Goal: Find specific page/section: Find specific page/section

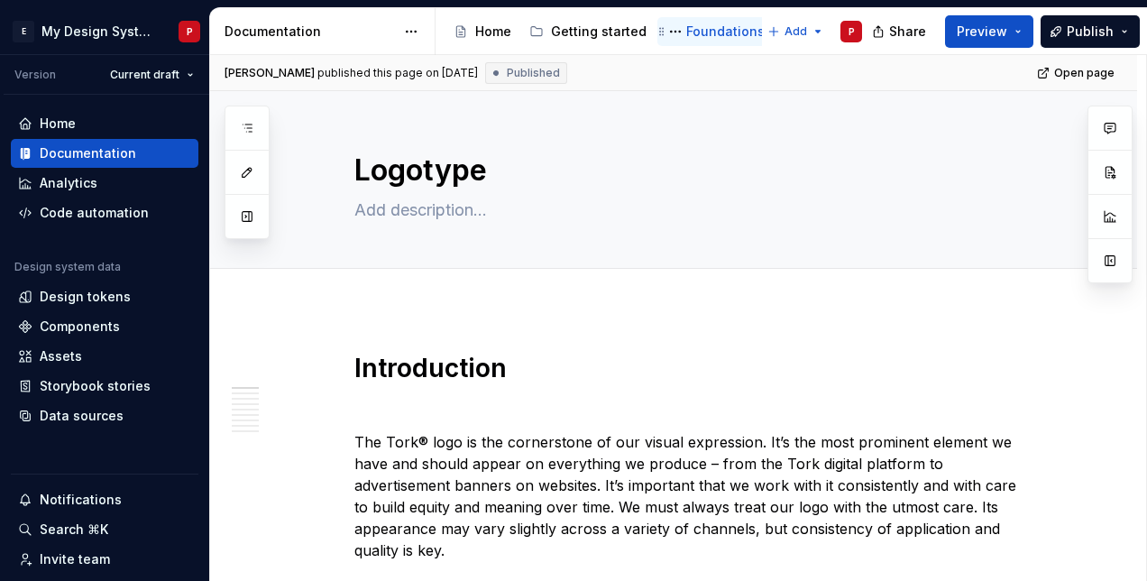
click at [703, 29] on div "Foundations" at bounding box center [725, 32] width 78 height 18
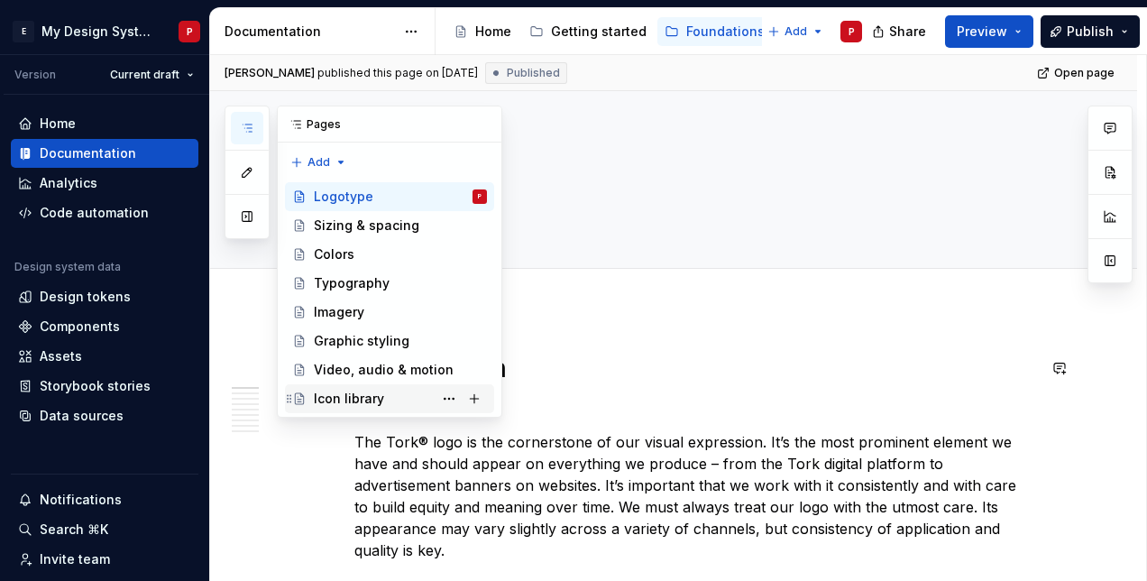
click at [347, 399] on div "Icon library" at bounding box center [349, 398] width 70 height 18
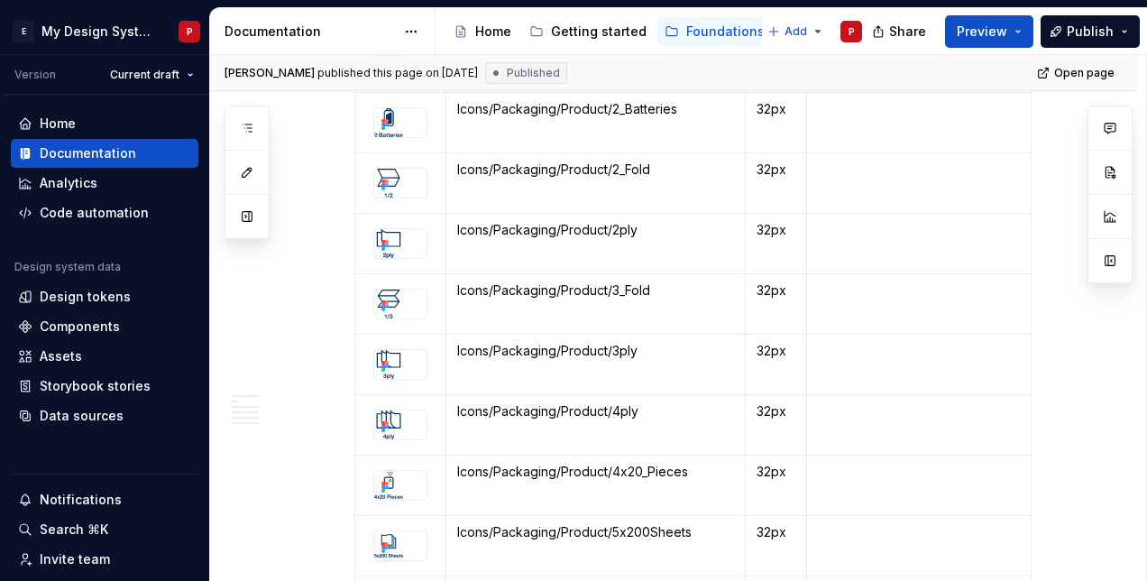
scroll to position [31911, 0]
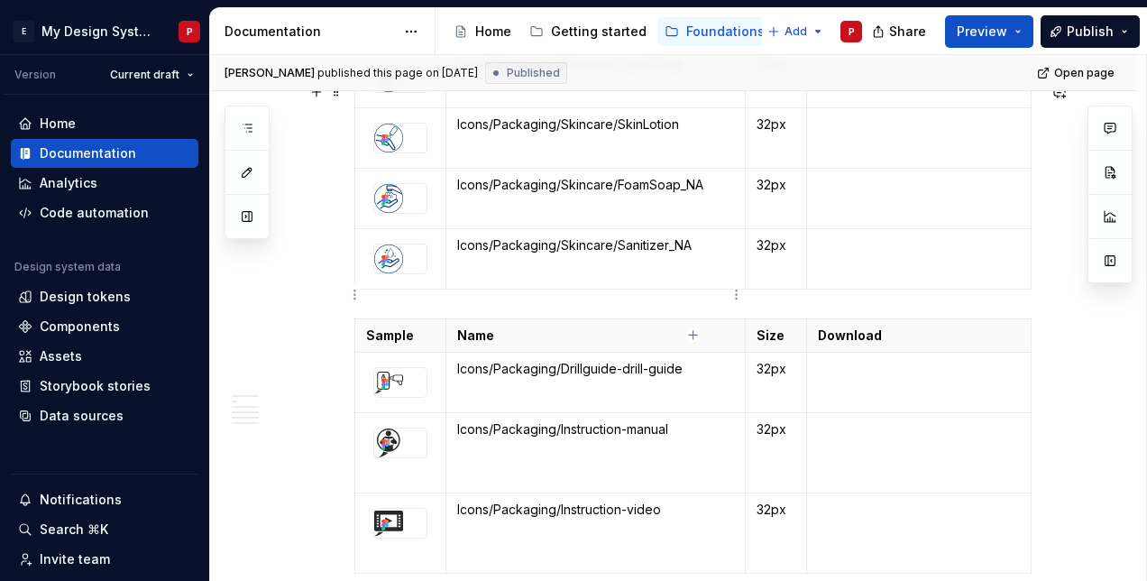
click at [531, 529] on p at bounding box center [595, 547] width 277 height 36
click at [691, 334] on icon "button" at bounding box center [693, 334] width 14 height 14
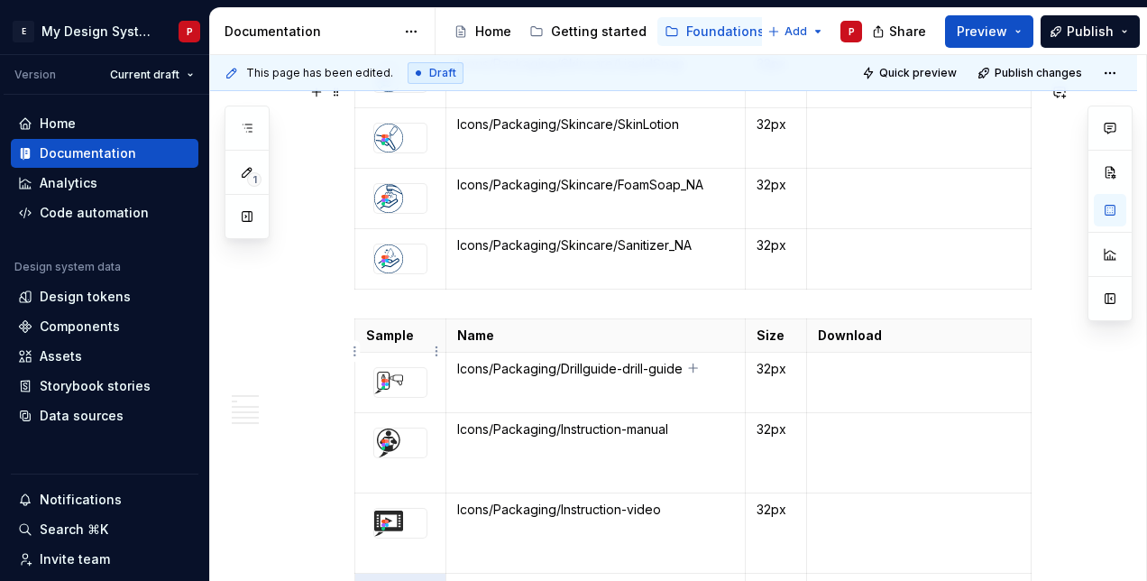
click at [404, 580] on p at bounding box center [400, 590] width 69 height 18
click at [486, 580] on p at bounding box center [595, 590] width 277 height 18
type textarea "*"
click at [499, 500] on p "Icons/Packaging/Instruction-video" at bounding box center [595, 509] width 277 height 18
